Goal: Information Seeking & Learning: Check status

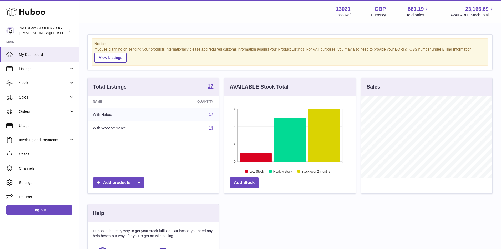
scroll to position [82, 133]
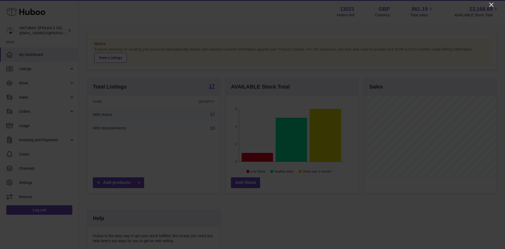
click at [489, 3] on icon "Close" at bounding box center [491, 5] width 6 height 6
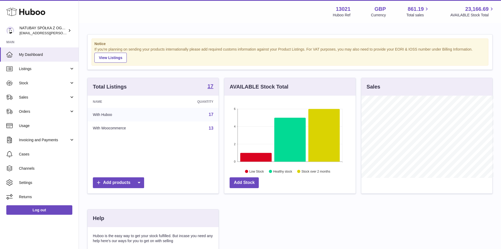
scroll to position [262953, 262904]
click at [43, 101] on link "Sales" at bounding box center [39, 97] width 79 height 14
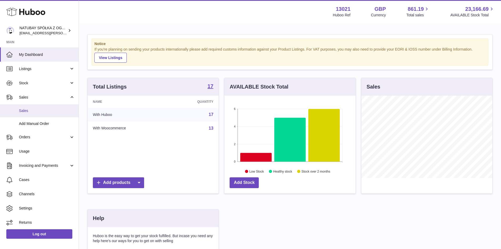
click at [42, 112] on span "Sales" at bounding box center [47, 110] width 56 height 5
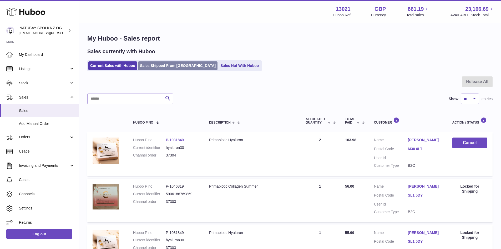
click at [160, 66] on link "Sales Shipped From [GEOGRAPHIC_DATA]" at bounding box center [177, 65] width 79 height 9
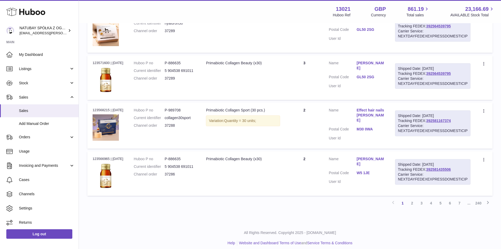
scroll to position [396, 0]
click at [412, 198] on link "2" at bounding box center [411, 202] width 9 height 9
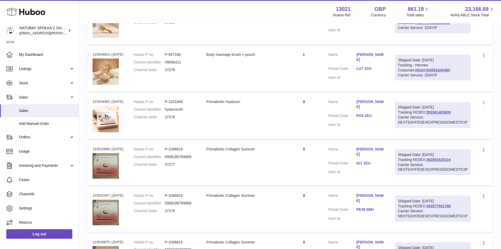
scroll to position [400, 0]
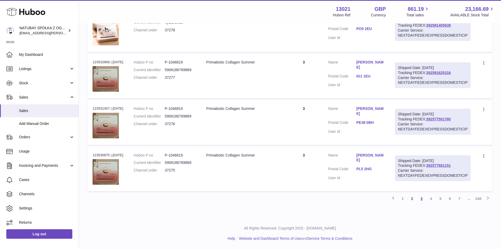
click at [419, 200] on link "3" at bounding box center [421, 198] width 9 height 9
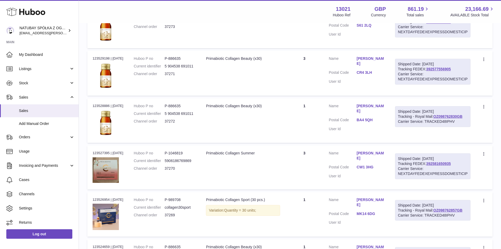
scroll to position [402, 0]
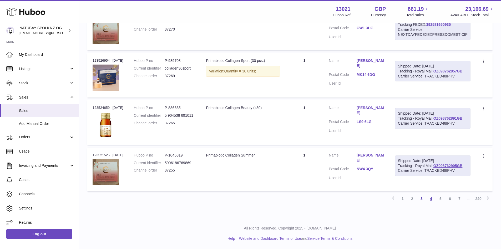
click at [429, 198] on link "4" at bounding box center [430, 198] width 9 height 9
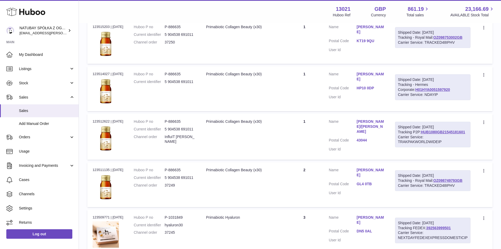
scroll to position [401, 0]
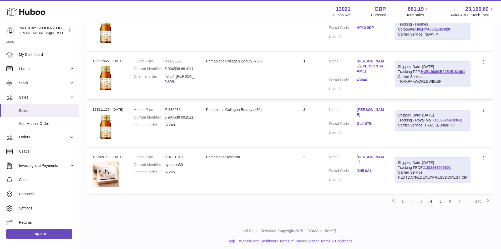
click at [440, 199] on link "5" at bounding box center [440, 200] width 9 height 9
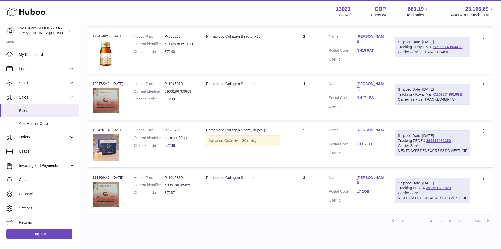
scroll to position [392, 0]
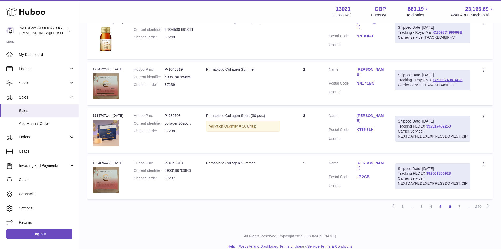
click at [448, 205] on link "6" at bounding box center [449, 205] width 9 height 9
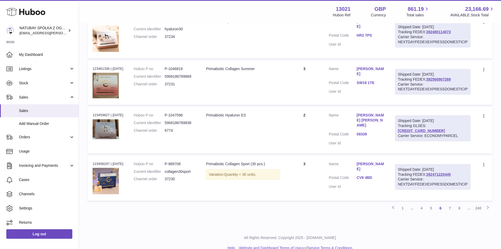
scroll to position [396, 0]
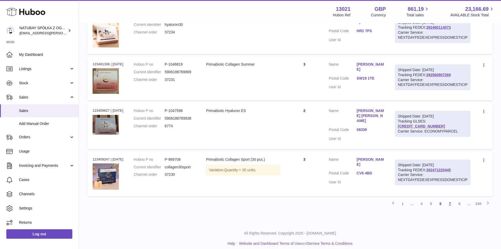
click at [452, 199] on link "7" at bounding box center [449, 203] width 9 height 9
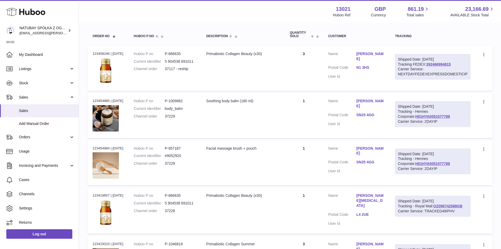
scroll to position [50, 0]
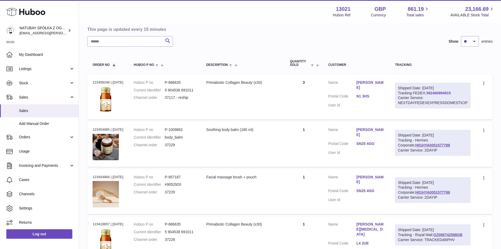
click at [438, 92] on link "392466994815" at bounding box center [438, 93] width 24 height 4
click at [438, 91] on link "392466994815" at bounding box center [438, 93] width 24 height 4
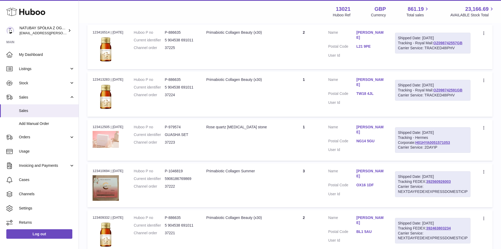
scroll to position [398, 0]
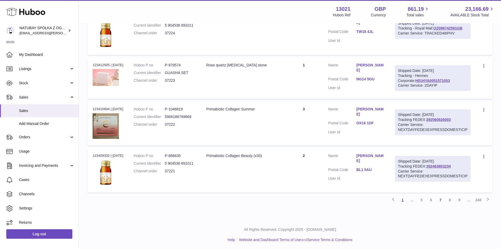
click at [403, 196] on link "1" at bounding box center [402, 199] width 9 height 9
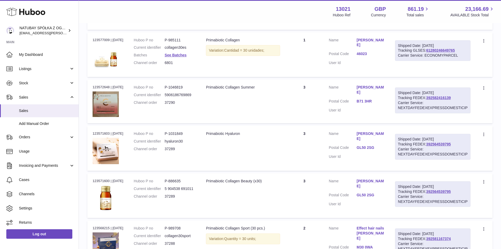
scroll to position [287, 0]
